Goal: Task Accomplishment & Management: Manage account settings

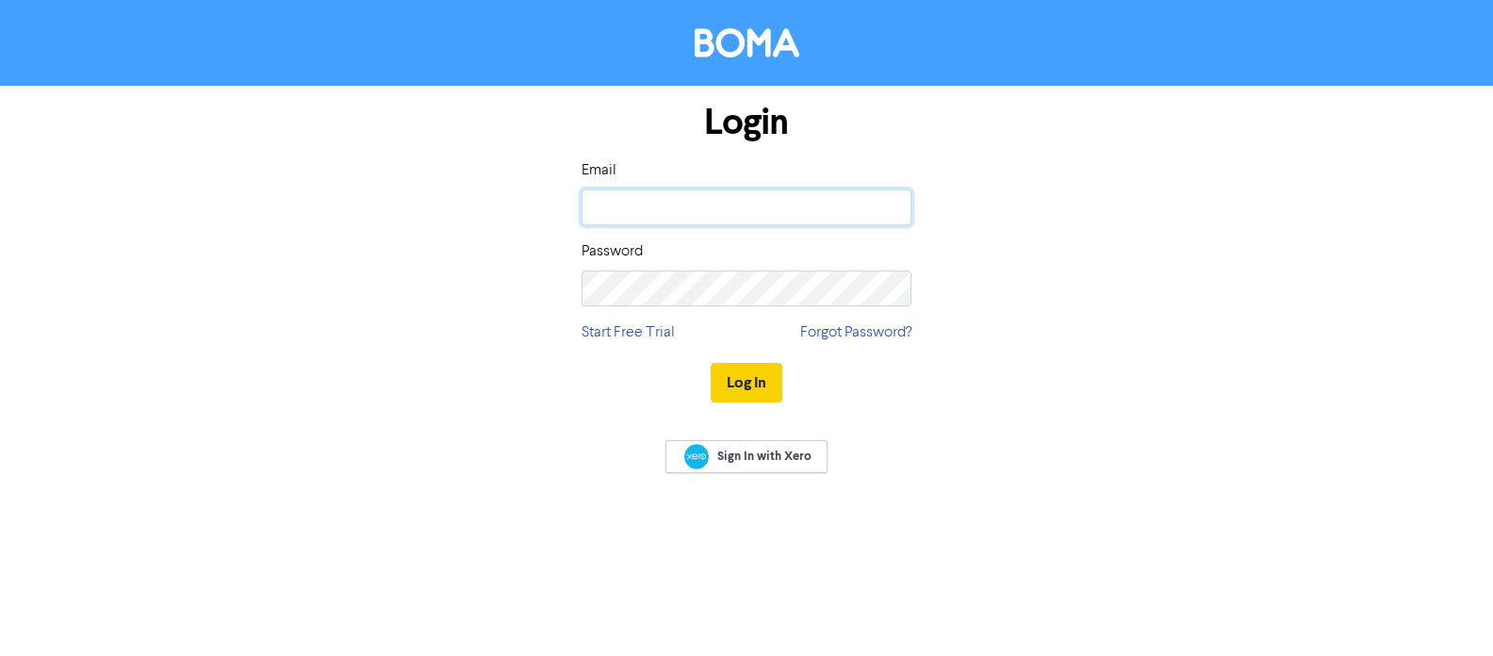
type input "[PERSON_NAME][EMAIL_ADDRESS][DOMAIN_NAME]"
click at [749, 383] on button "Log In" at bounding box center [747, 383] width 72 height 40
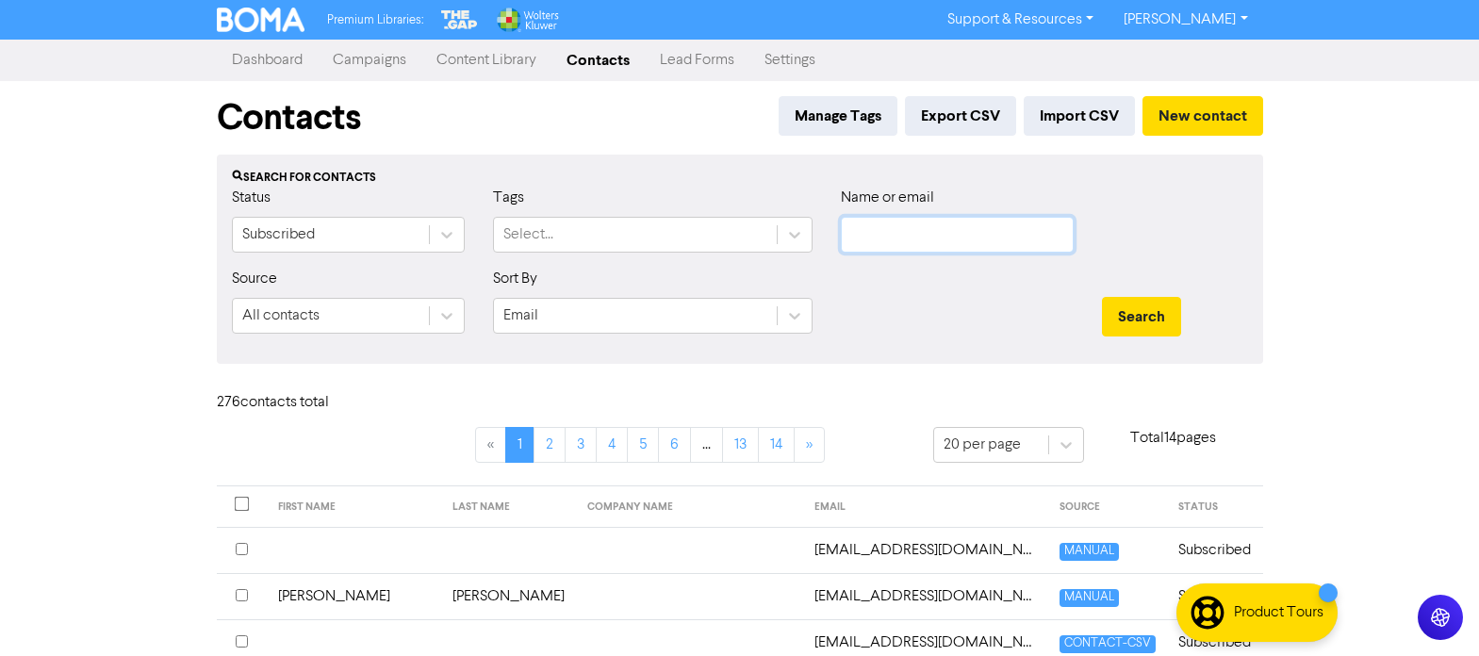
click at [943, 243] on input "text" at bounding box center [957, 235] width 233 height 36
paste input "[EMAIL_ADDRESS][DOMAIN_NAME]"
type input "[EMAIL_ADDRESS][DOMAIN_NAME]"
click at [1141, 316] on button "Search" at bounding box center [1141, 317] width 79 height 40
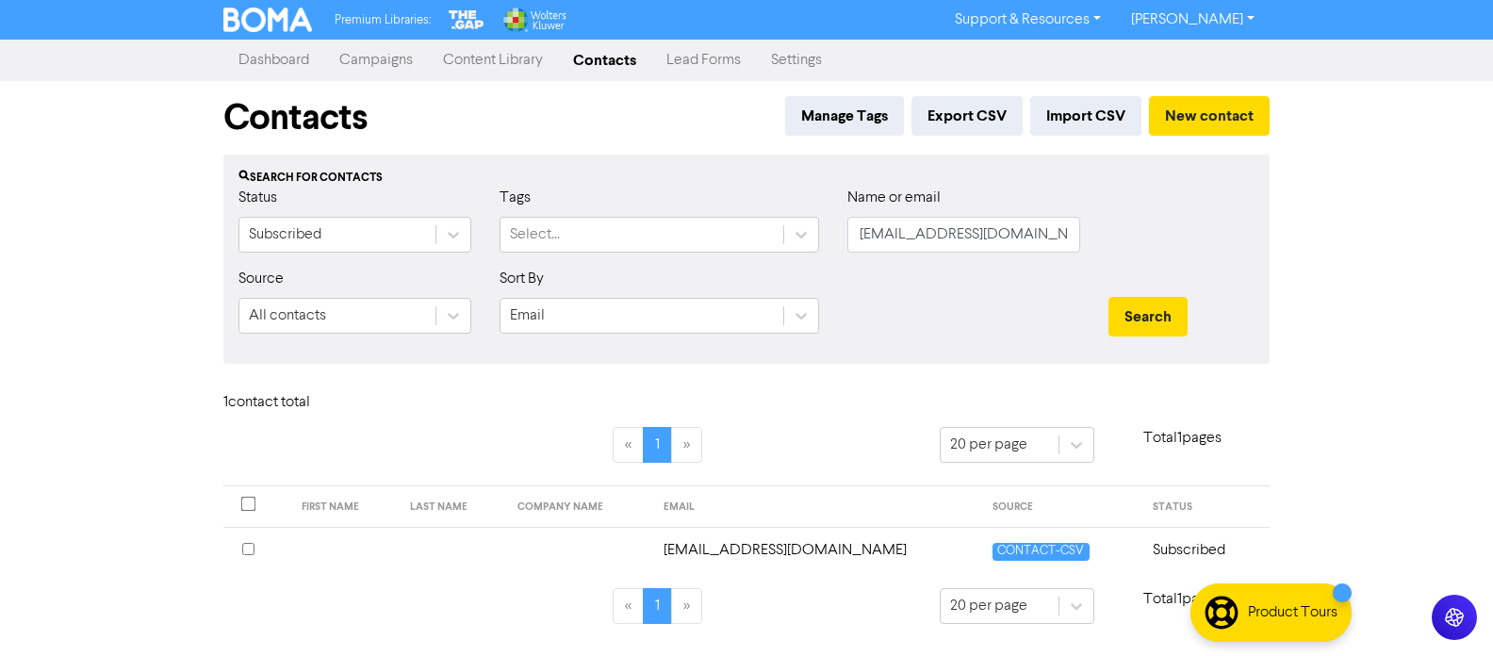
click at [802, 551] on td "[EMAIL_ADDRESS][DOMAIN_NAME]" at bounding box center [817, 550] width 330 height 46
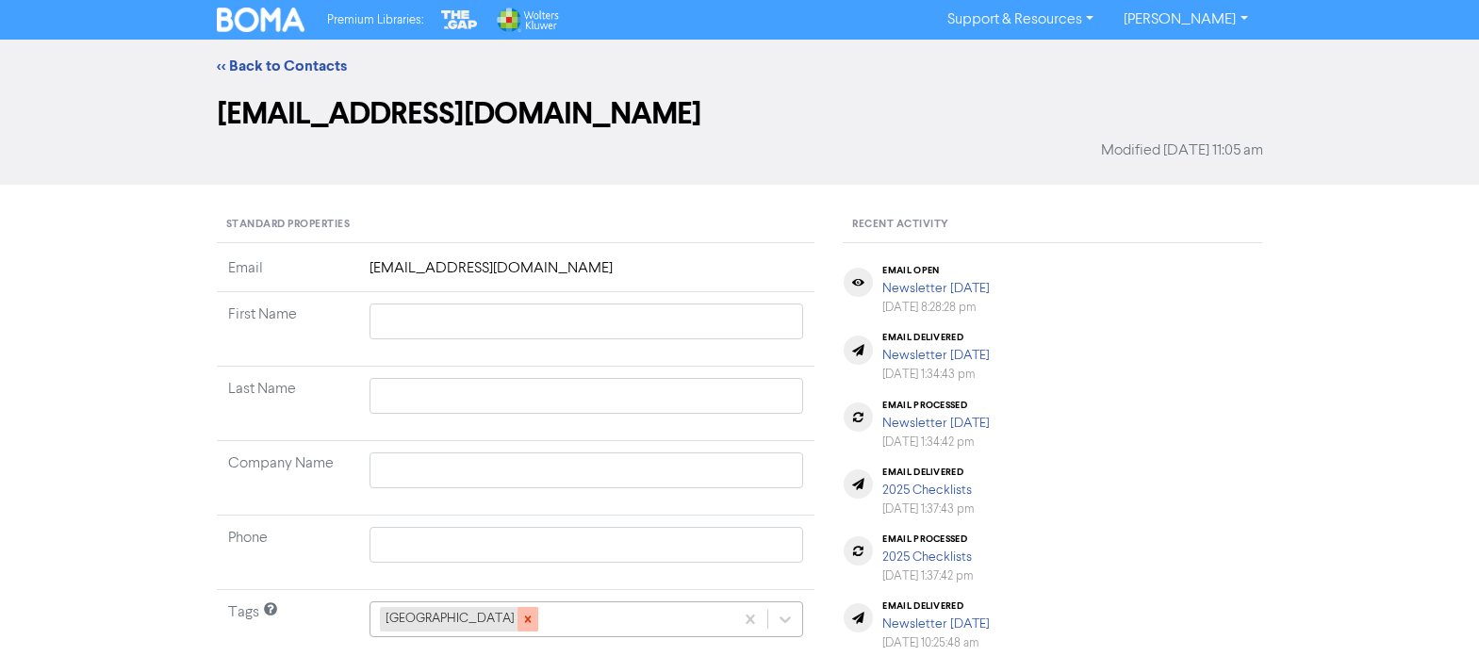
click at [524, 619] on icon at bounding box center [527, 620] width 7 height 7
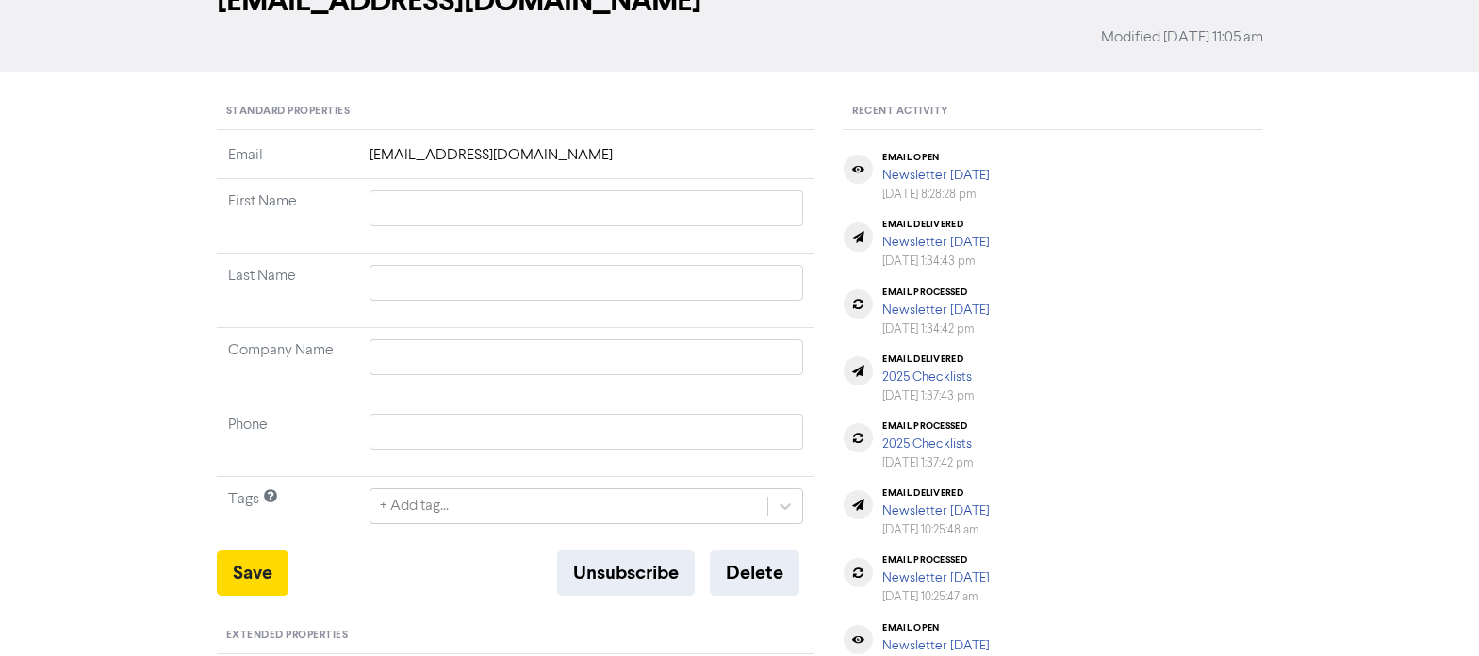
scroll to position [189, 0]
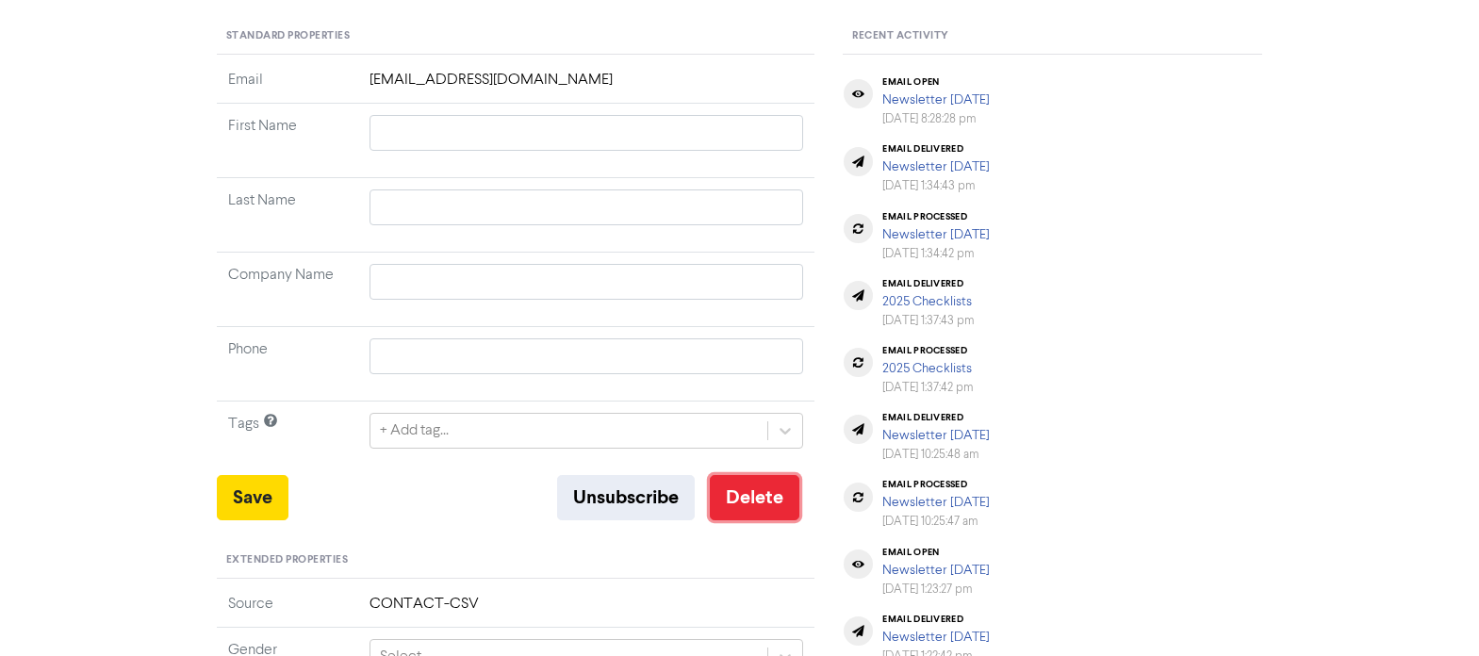
click at [753, 495] on button "Delete" at bounding box center [755, 497] width 90 height 45
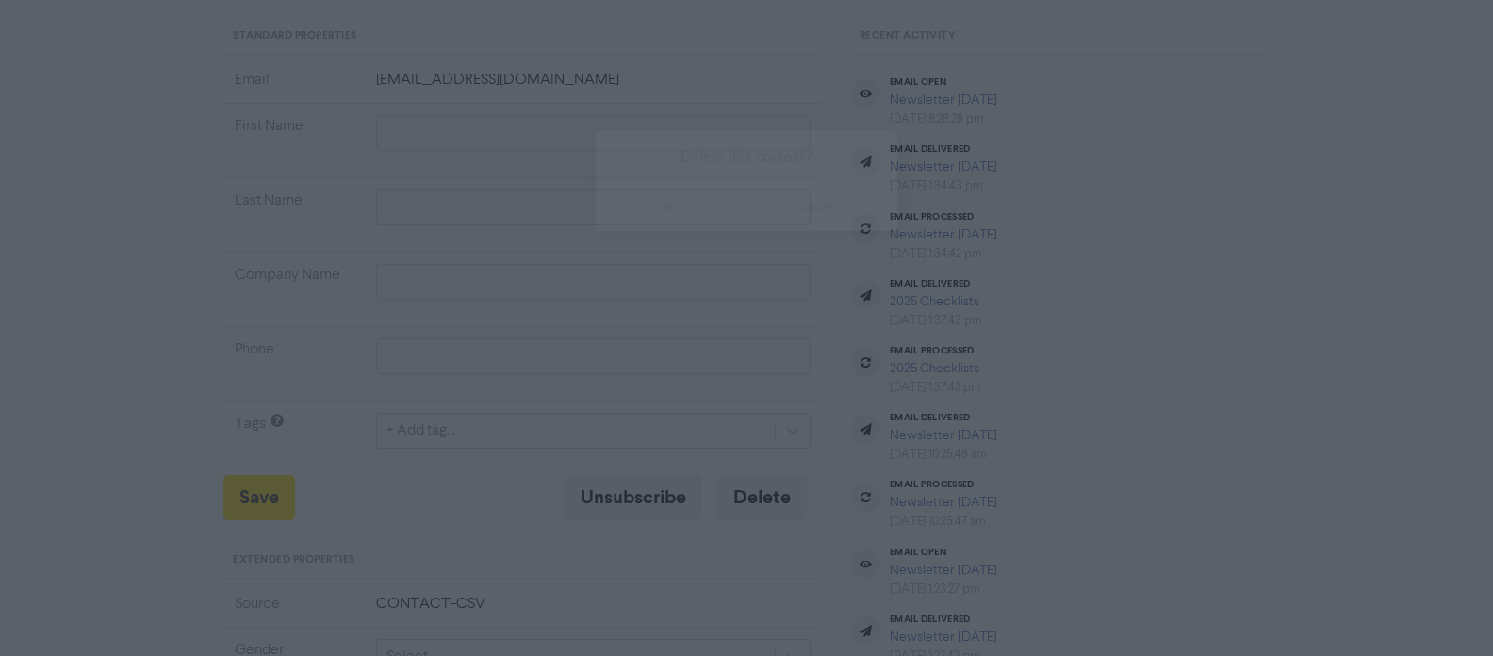
click at [670, 204] on button "ok" at bounding box center [666, 207] width 140 height 47
